Goal: Understand process/instructions: Learn how to perform a task or action

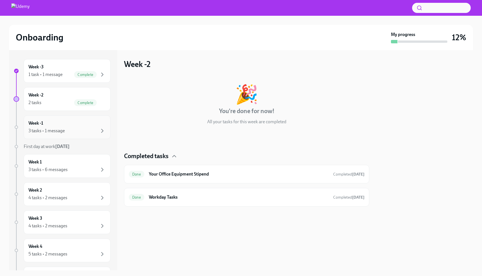
click at [71, 121] on div "Week -1 3 tasks • 1 message" at bounding box center [66, 127] width 77 height 14
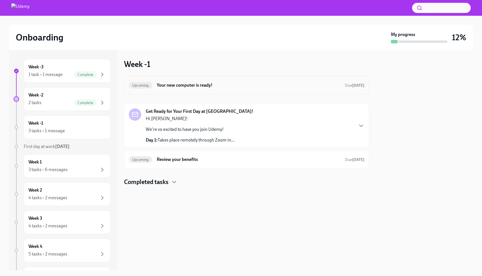
click at [272, 85] on h6 "Your new computer is ready!" at bounding box center [249, 85] width 184 height 6
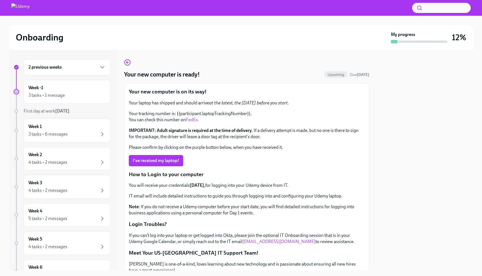
click at [195, 122] on link "FedEx." at bounding box center [192, 119] width 13 height 5
click at [125, 63] on icon "button" at bounding box center [127, 62] width 7 height 7
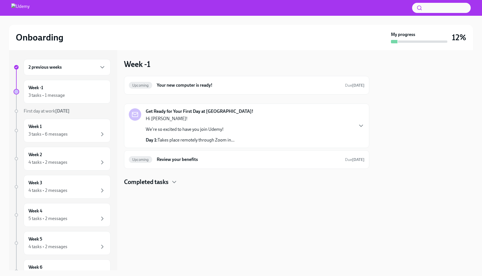
click at [215, 128] on p "We're so excited to have you join Udemy!" at bounding box center [190, 129] width 89 height 6
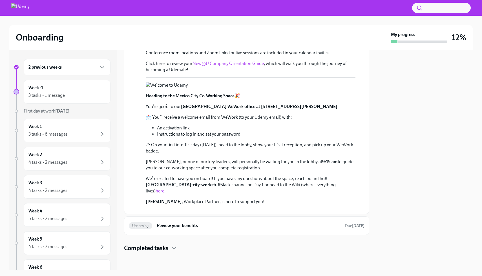
scroll to position [256, 0]
click at [244, 229] on h6 "Review your benefits" at bounding box center [249, 226] width 184 height 6
